Goal: Find specific page/section: Find specific page/section

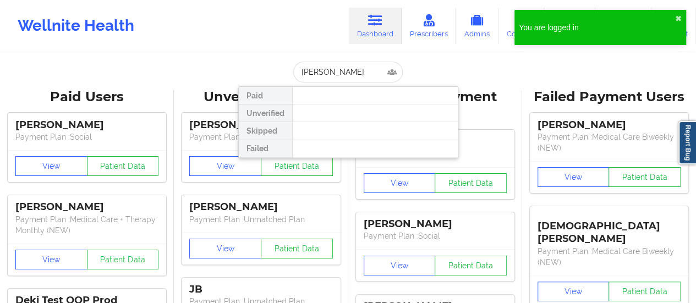
type input "[PERSON_NAME]"
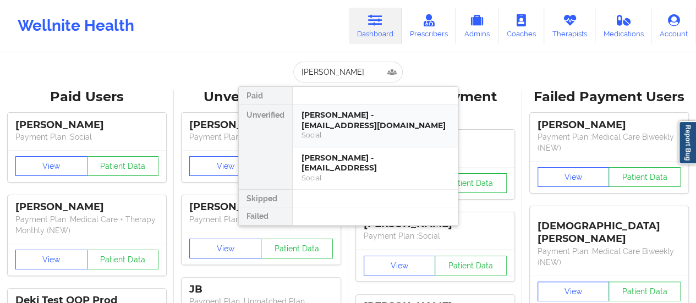
click at [390, 124] on div "[PERSON_NAME] - [EMAIL_ADDRESS][DOMAIN_NAME]" at bounding box center [374, 120] width 147 height 20
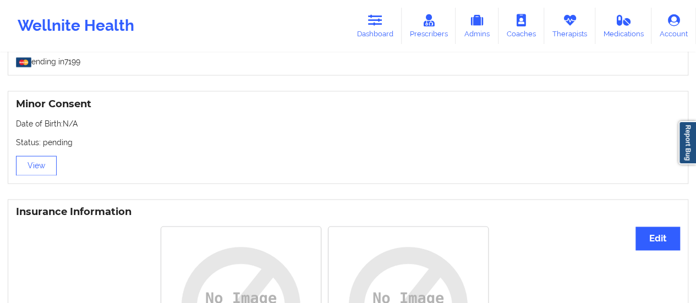
scroll to position [668, 0]
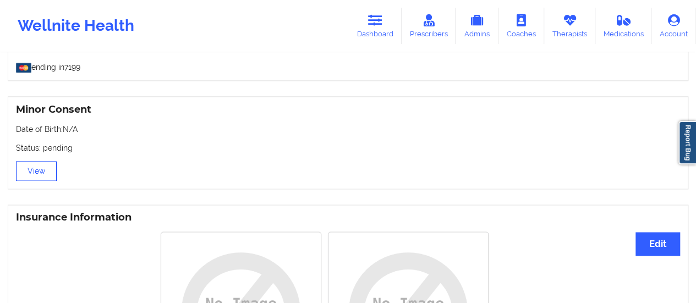
click at [23, 174] on button "View" at bounding box center [36, 171] width 41 height 20
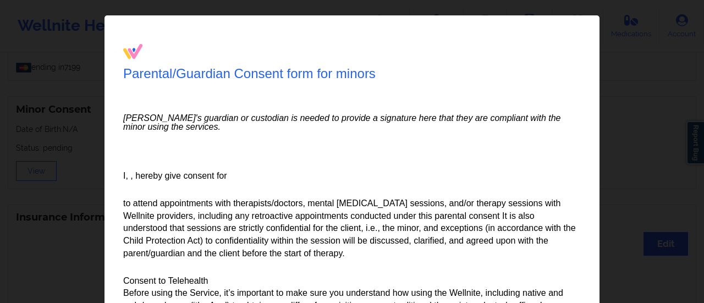
click at [625, 81] on div "Parental/Guardian Consent form for minors Minor's guardian or custodian is need…" at bounding box center [352, 151] width 704 height 303
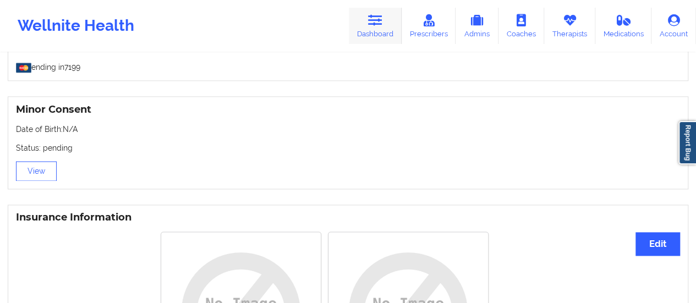
click at [390, 31] on link "Dashboard" at bounding box center [375, 26] width 53 height 36
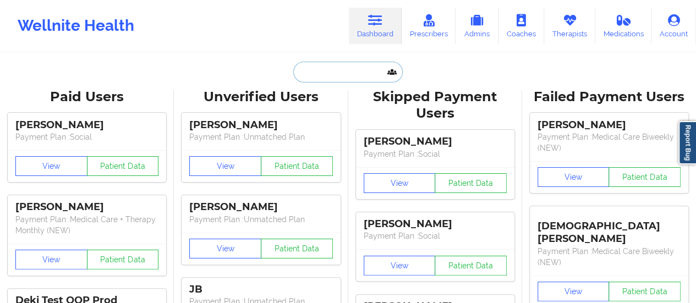
click at [328, 72] on input "text" at bounding box center [347, 72] width 109 height 21
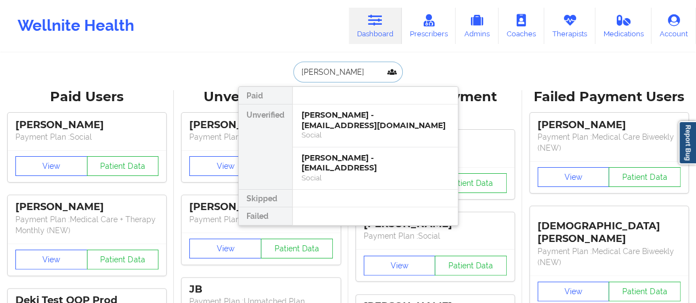
paste input "[PERSON_NAME]"
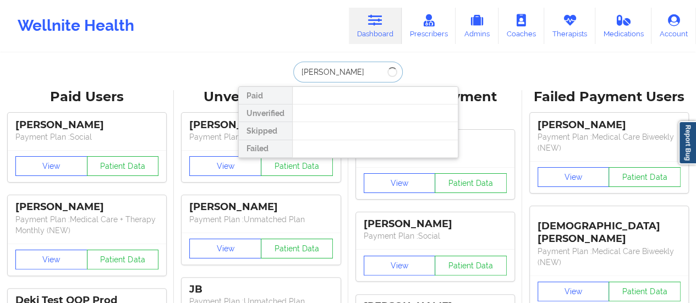
type input "[PERSON_NAME]"
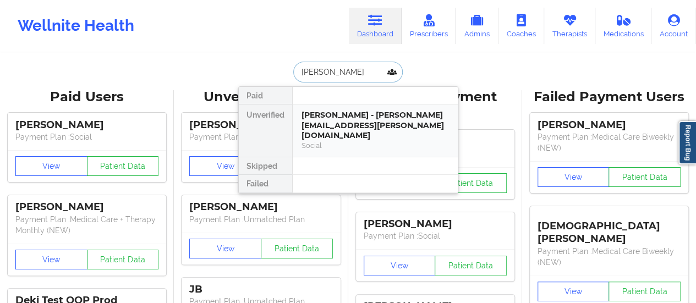
click at [334, 119] on div "[PERSON_NAME] - [PERSON_NAME][EMAIL_ADDRESS][PERSON_NAME][DOMAIN_NAME]" at bounding box center [374, 125] width 147 height 31
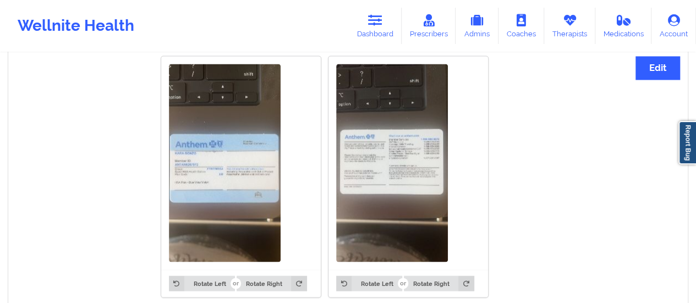
scroll to position [856, 0]
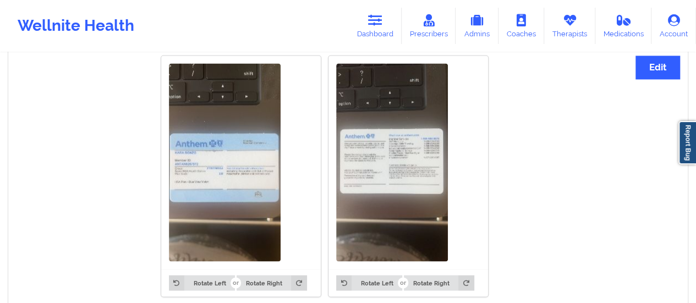
click at [210, 170] on img at bounding box center [225, 162] width 112 height 198
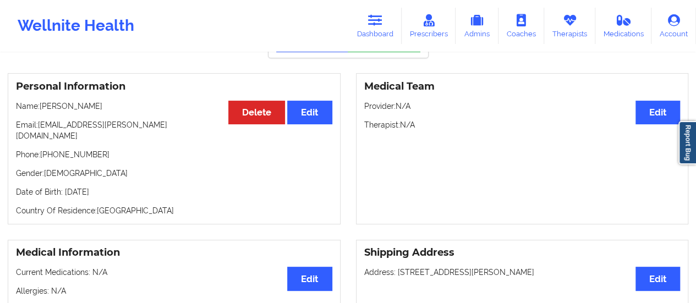
scroll to position [0, 0]
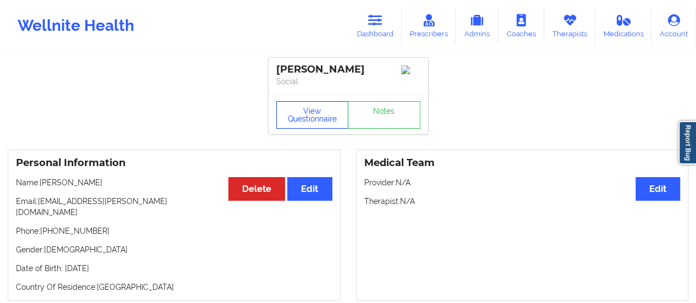
click at [309, 117] on button "View Questionnaire" at bounding box center [312, 114] width 73 height 27
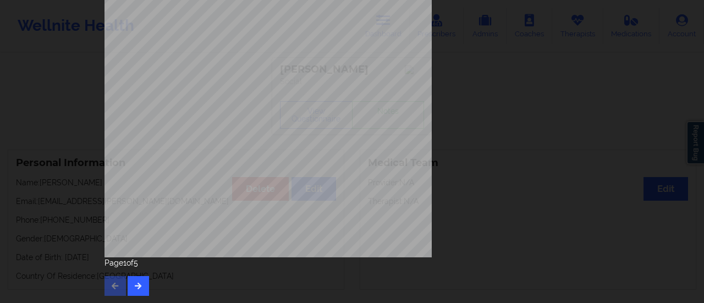
scroll to position [221, 0]
click at [140, 280] on button "button" at bounding box center [138, 286] width 21 height 20
click at [135, 287] on icon "button" at bounding box center [138, 285] width 9 height 7
click at [135, 290] on button "button" at bounding box center [138, 286] width 21 height 20
click at [115, 284] on icon "button" at bounding box center [115, 285] width 9 height 7
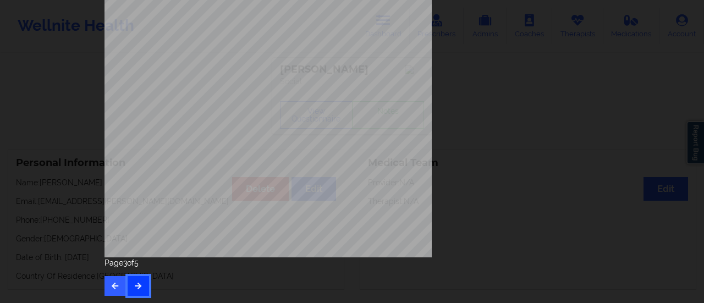
click at [144, 288] on button "button" at bounding box center [138, 286] width 21 height 20
click at [112, 285] on icon "button" at bounding box center [115, 285] width 9 height 7
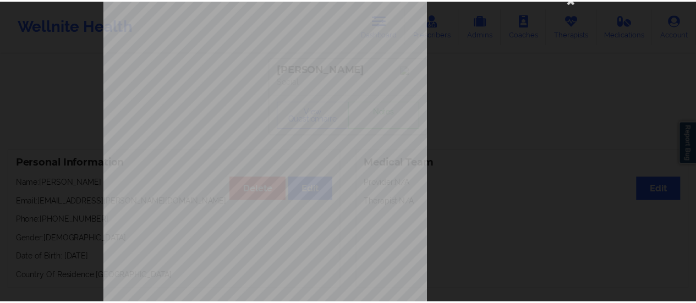
scroll to position [0, 0]
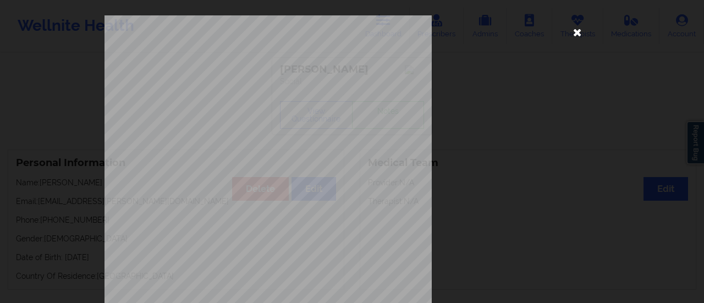
click at [575, 36] on icon at bounding box center [578, 32] width 18 height 18
